Goal: Subscribe to service/newsletter

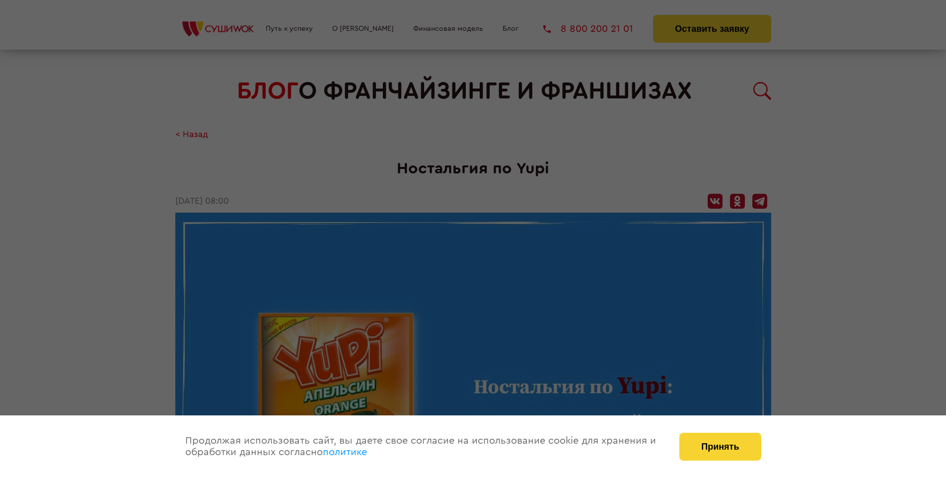
scroll to position [911, 0]
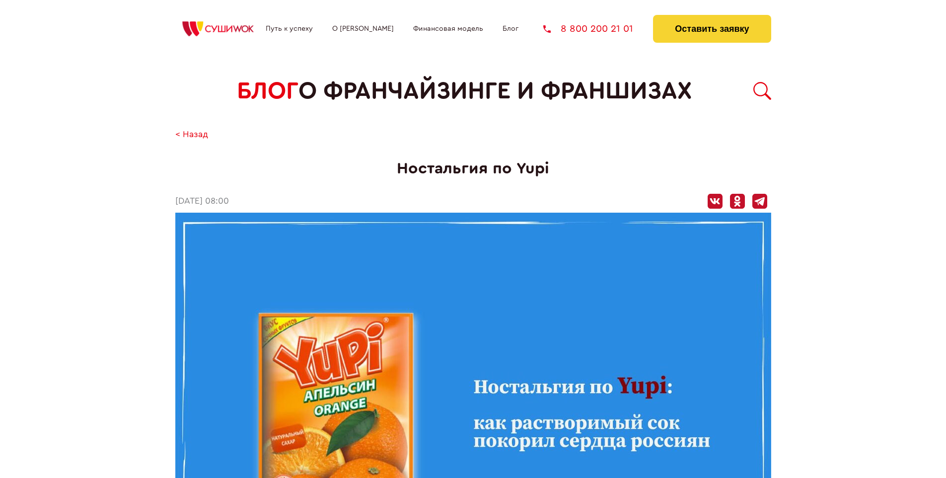
scroll to position [911, 0]
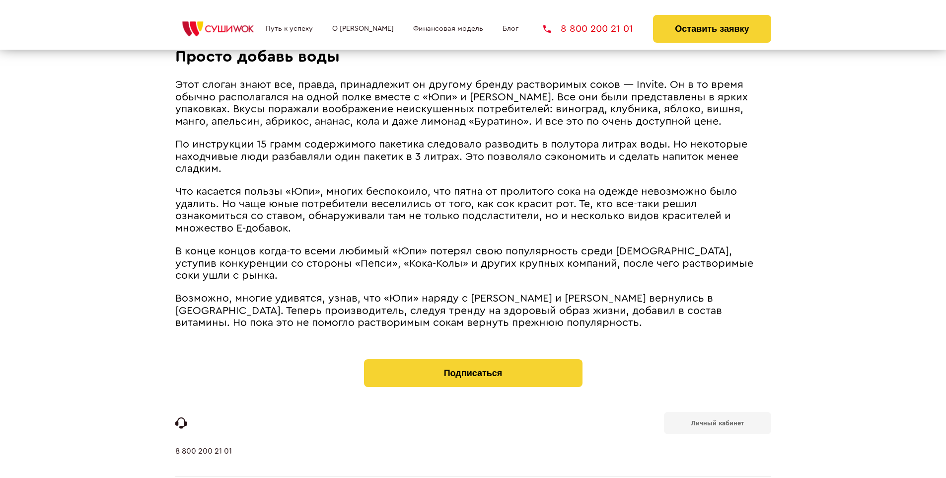
click at [717, 420] on b "Личный кабинет" at bounding box center [717, 423] width 53 height 6
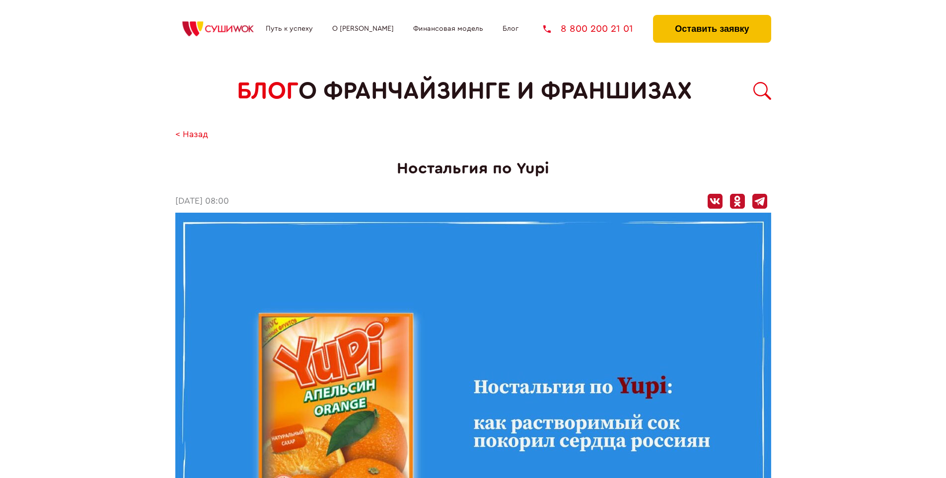
click at [712, 17] on button "Оставить заявку" at bounding box center [712, 29] width 118 height 28
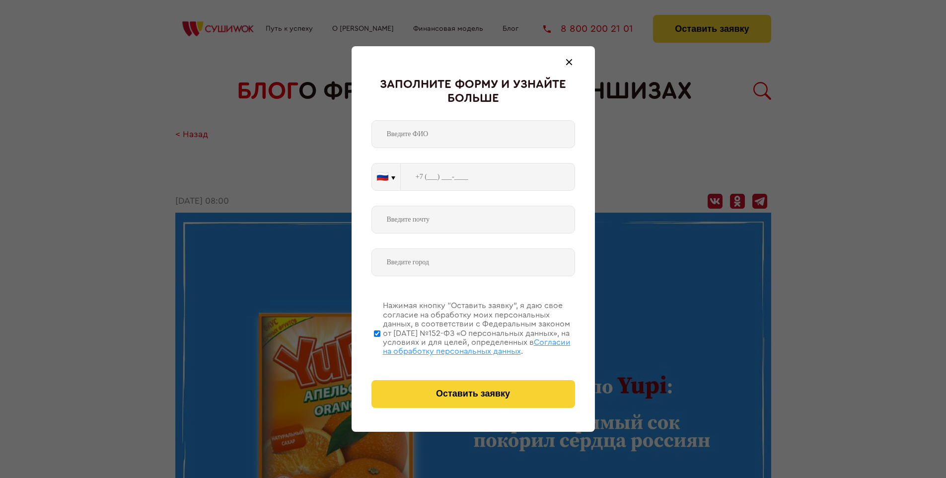
click at [460, 345] on span "Согласии на обработку персональных данных" at bounding box center [477, 346] width 188 height 17
click at [380, 345] on input "Нажимая кнопку “Оставить заявку”, я даю свое согласие на обработку моих персона…" at bounding box center [377, 333] width 6 height 79
checkbox input "false"
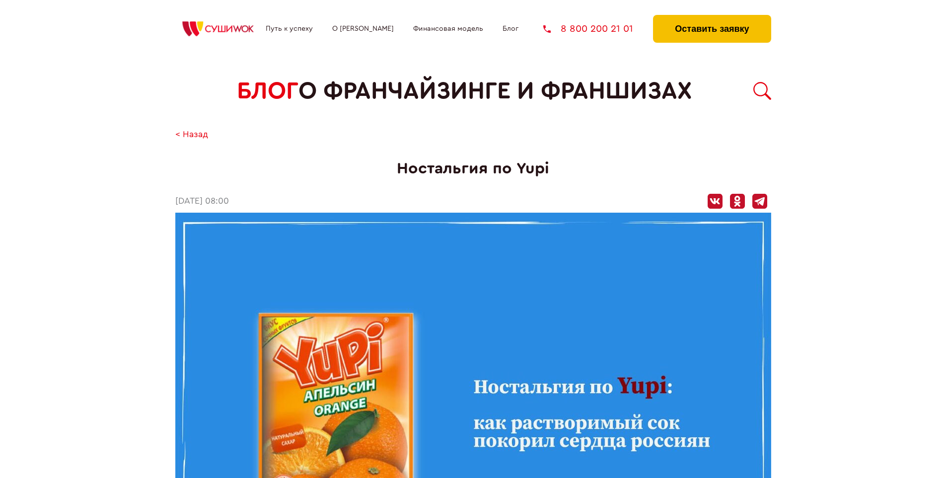
click at [712, 17] on button "Оставить заявку" at bounding box center [712, 29] width 118 height 28
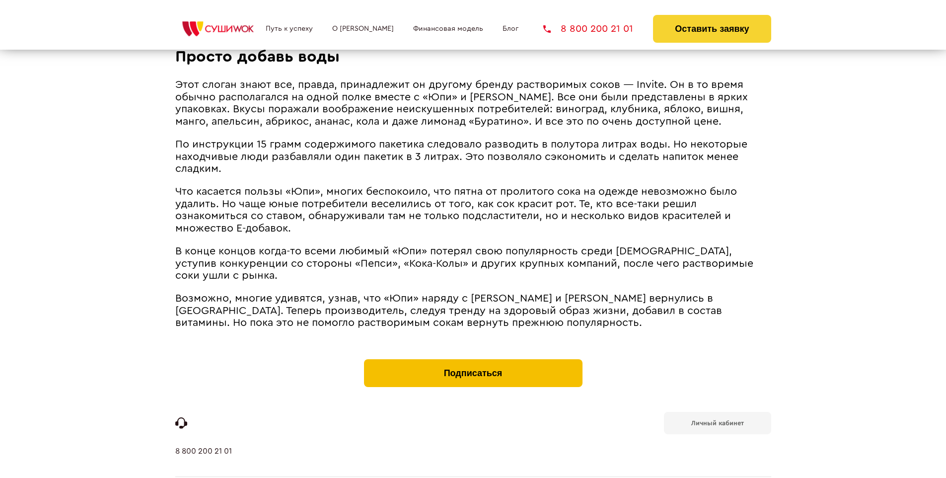
click at [473, 359] on button "Подписаться" at bounding box center [473, 373] width 219 height 28
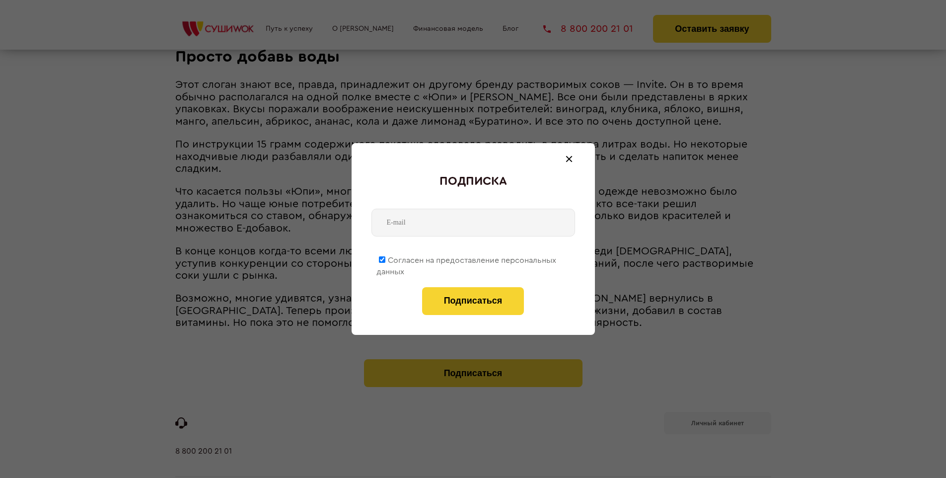
click at [467, 258] on span "Согласен на предоставление персональных данных" at bounding box center [466, 265] width 180 height 19
click at [385, 258] on input "Согласен на предоставление персональных данных" at bounding box center [382, 259] width 6 height 6
checkbox input "false"
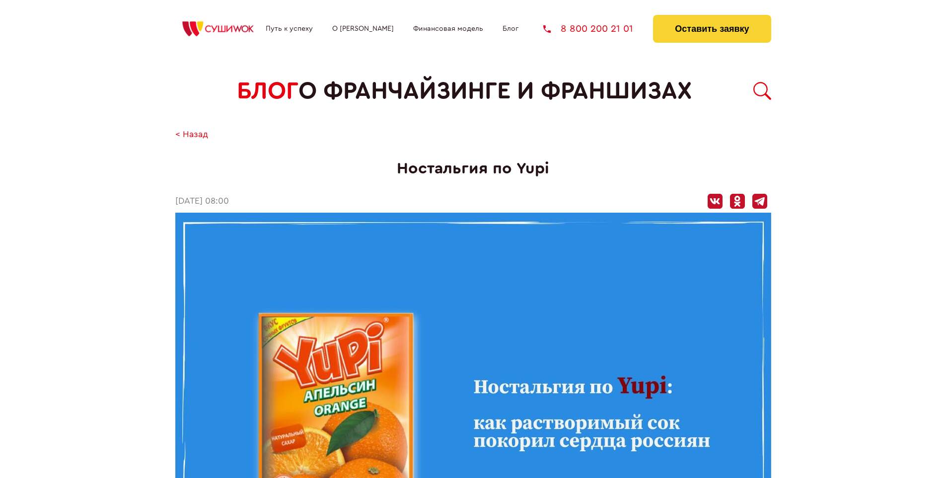
scroll to position [911, 0]
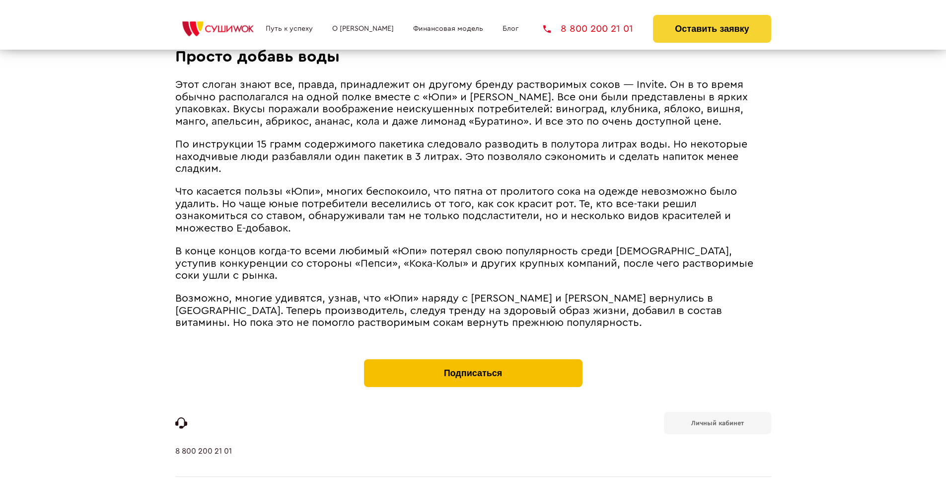
click at [473, 359] on button "Подписаться" at bounding box center [473, 373] width 219 height 28
